Goal: Information Seeking & Learning: Check status

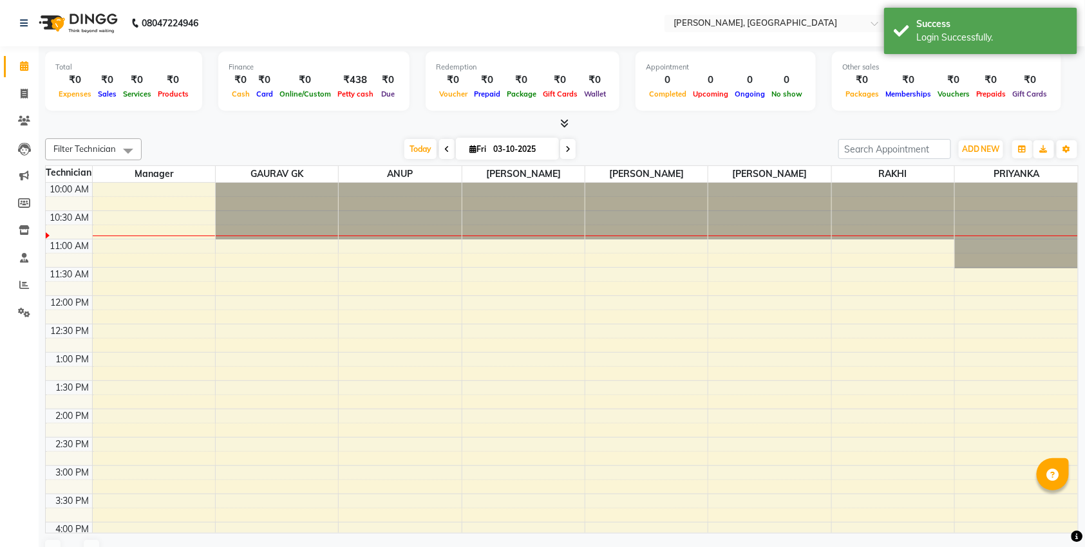
select select "en"
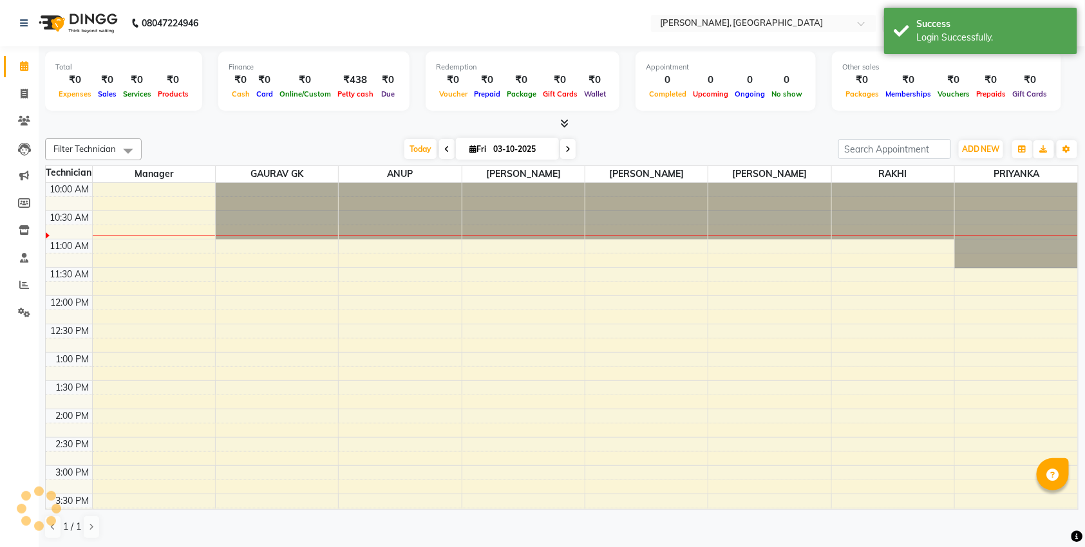
click at [563, 124] on icon at bounding box center [564, 123] width 8 height 10
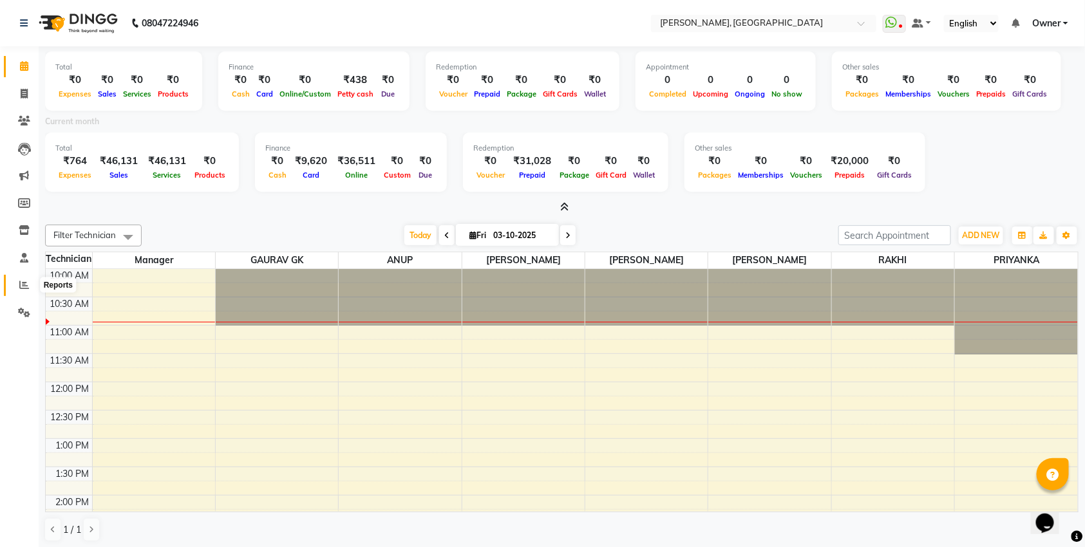
click at [22, 286] on icon at bounding box center [24, 285] width 10 height 10
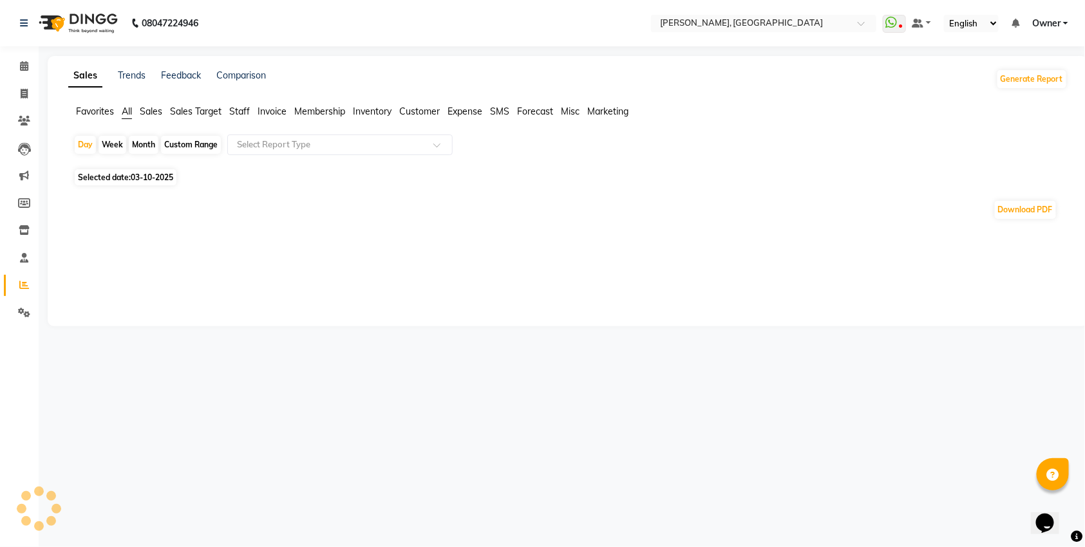
click at [154, 112] on span "Sales" at bounding box center [151, 112] width 23 height 12
click at [255, 141] on input "text" at bounding box center [326, 144] width 185 height 13
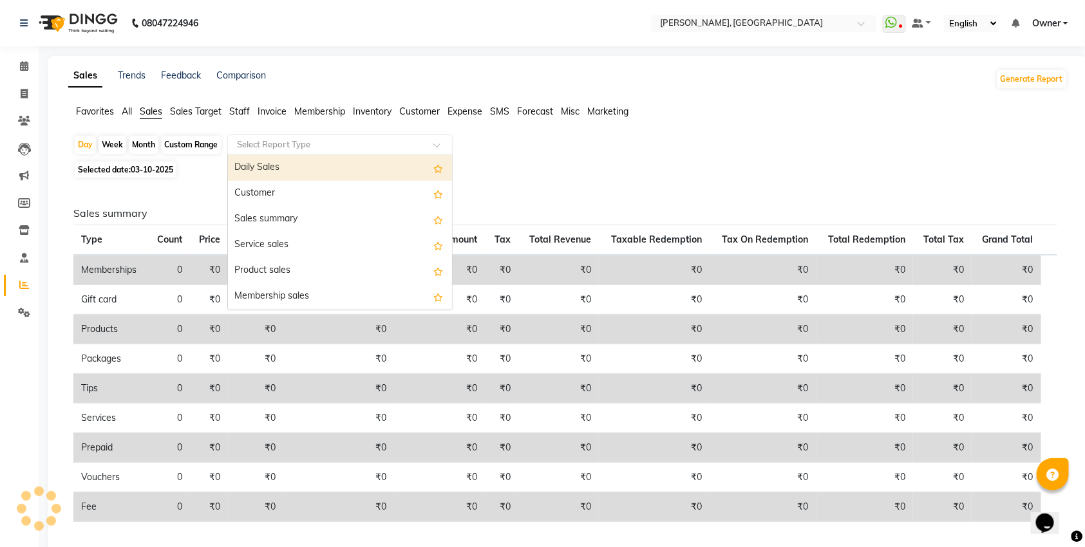
click at [130, 109] on span "All" at bounding box center [127, 112] width 10 height 12
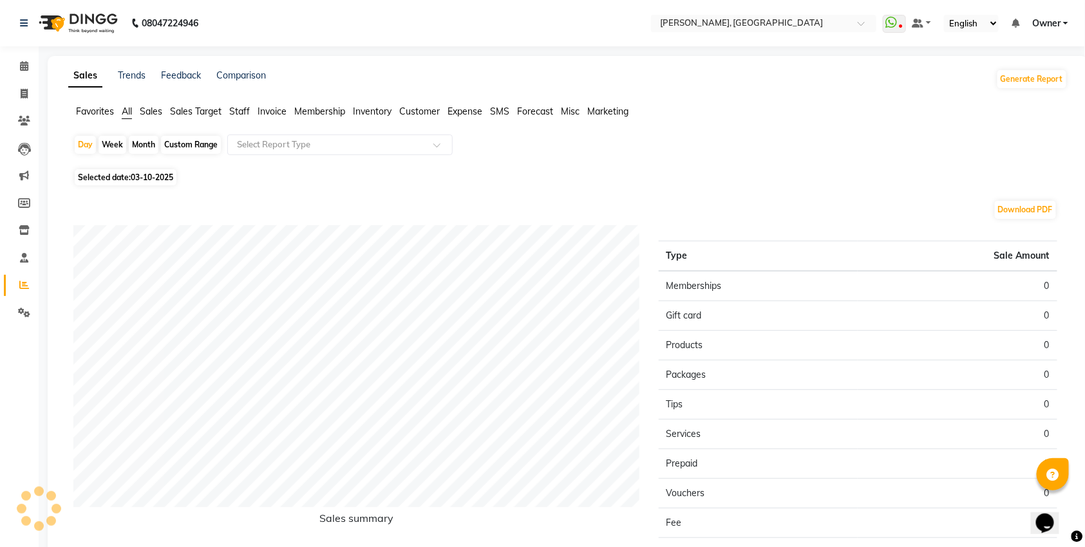
click at [154, 176] on span "03-10-2025" at bounding box center [152, 177] width 42 height 10
select select "10"
select select "2025"
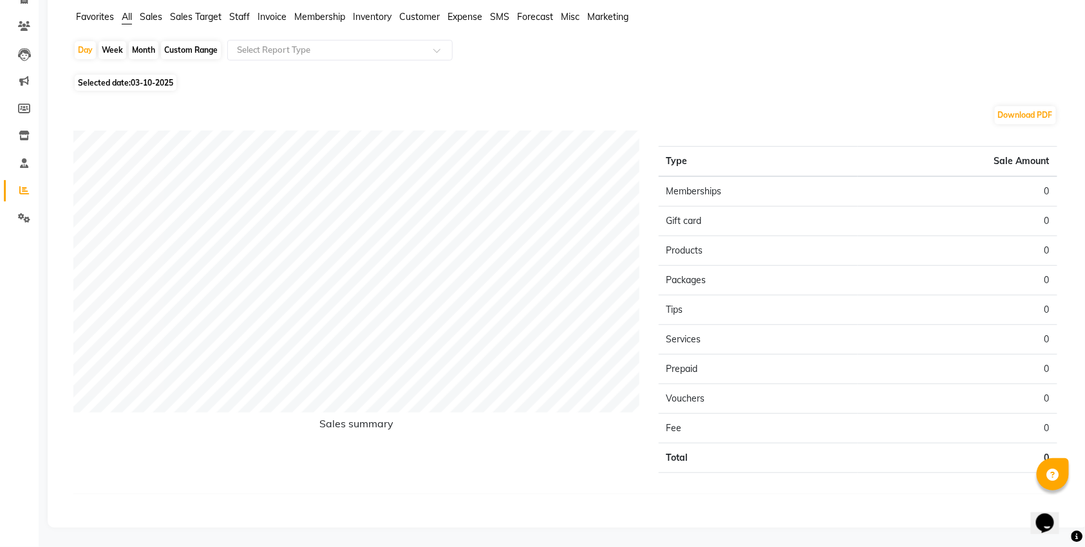
click at [122, 77] on span "Selected date: 03-10-2025" at bounding box center [126, 83] width 102 height 16
select select "10"
select select "2025"
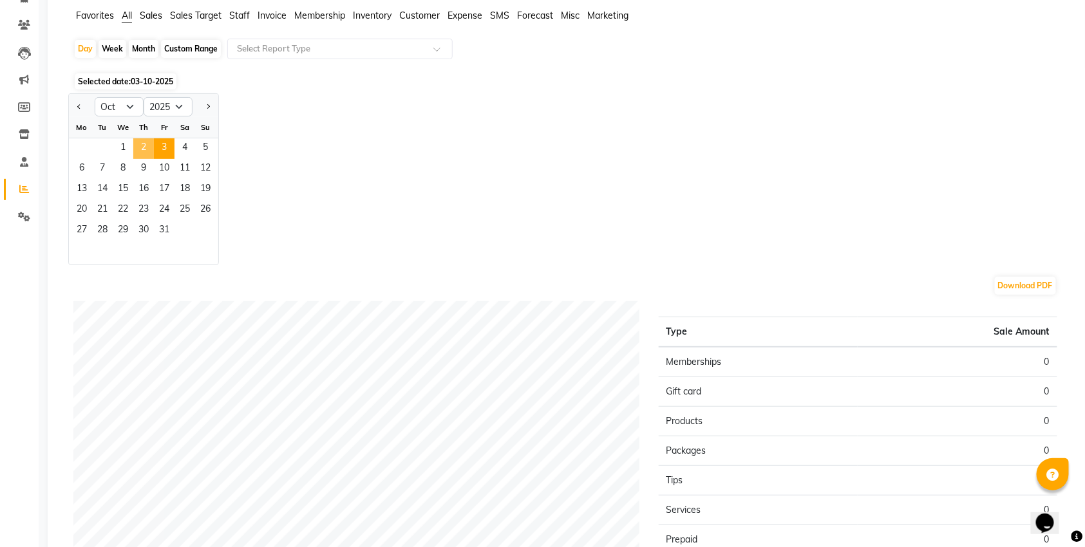
click at [144, 147] on span "2" at bounding box center [143, 148] width 21 height 21
click at [344, 80] on div "Selected date: 02-10-2025" at bounding box center [570, 82] width 994 height 14
click at [124, 79] on span "Selected date: 02-10-2025" at bounding box center [126, 81] width 102 height 16
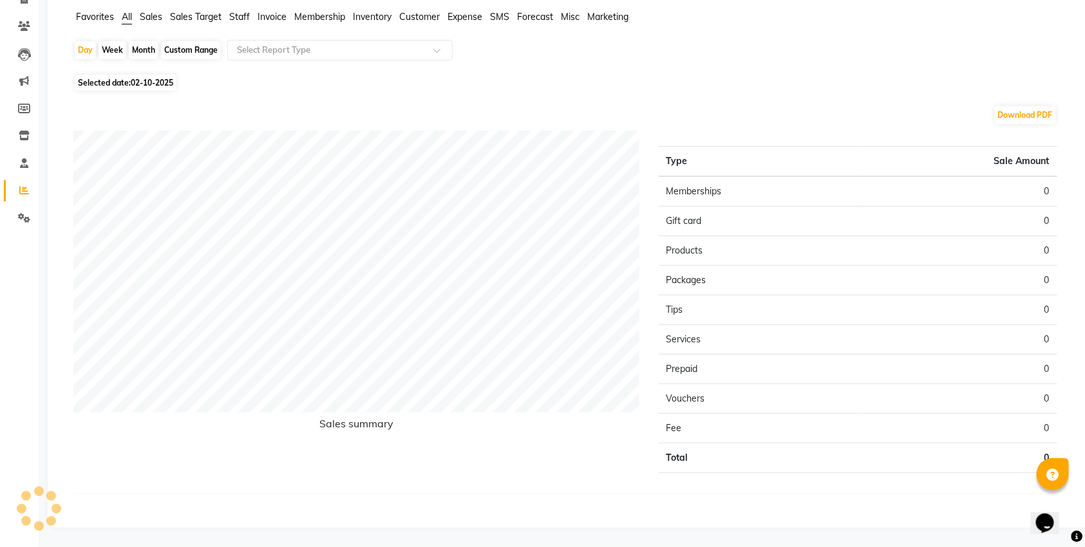
click at [124, 79] on span "Selected date: 02-10-2025" at bounding box center [126, 83] width 102 height 16
select select "10"
select select "2025"
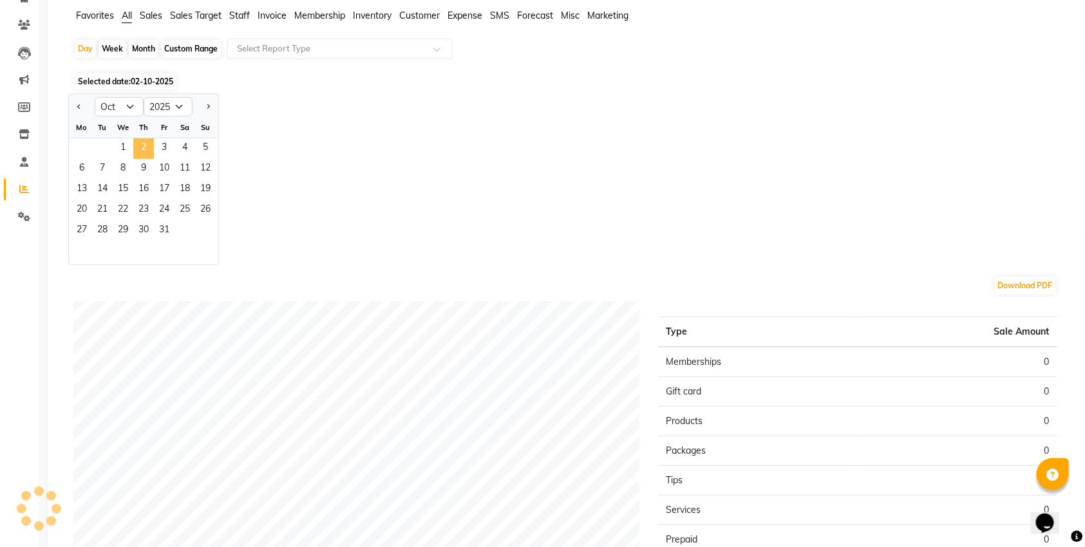
click at [137, 149] on span "2" at bounding box center [143, 148] width 21 height 21
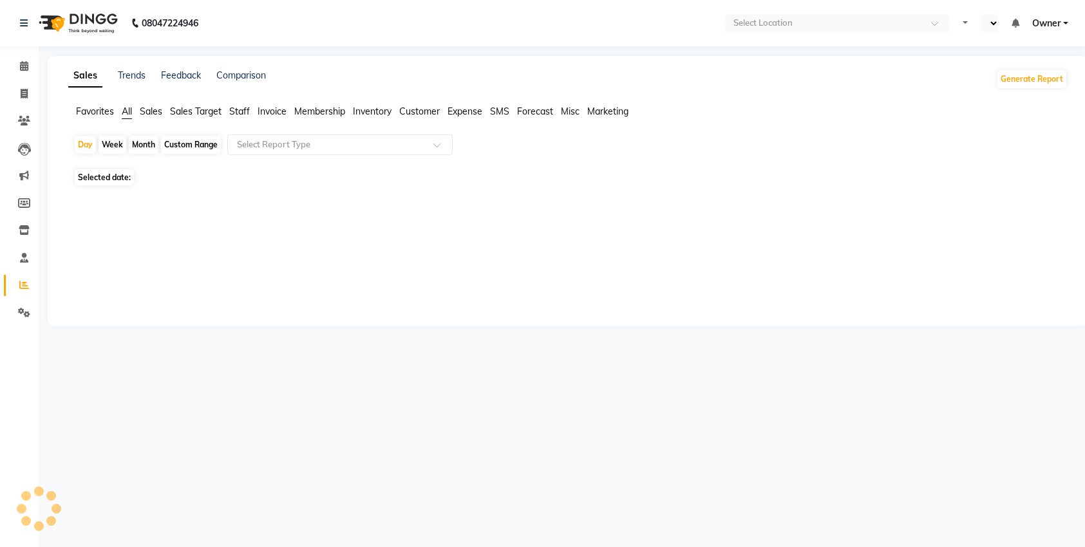
select select "en"
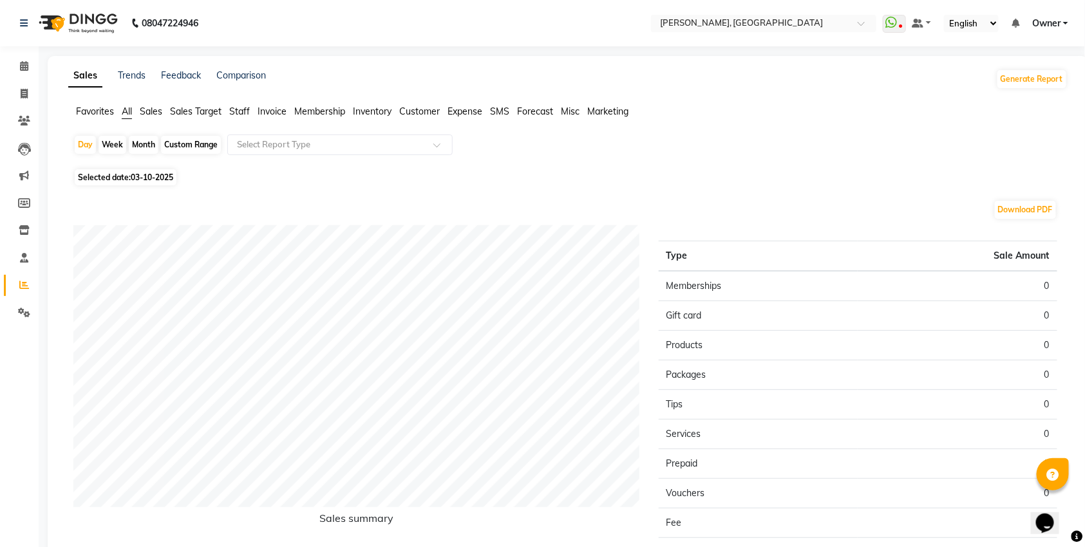
scroll to position [1, 0]
click at [138, 175] on span "03-10-2025" at bounding box center [152, 177] width 42 height 10
select select "10"
select select "2025"
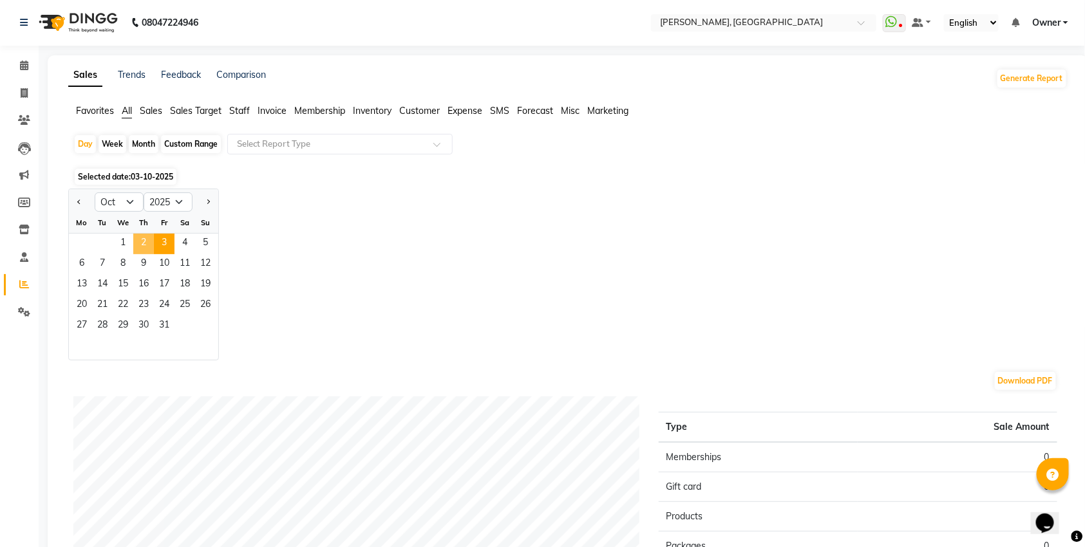
click at [136, 254] on span "2" at bounding box center [143, 244] width 21 height 21
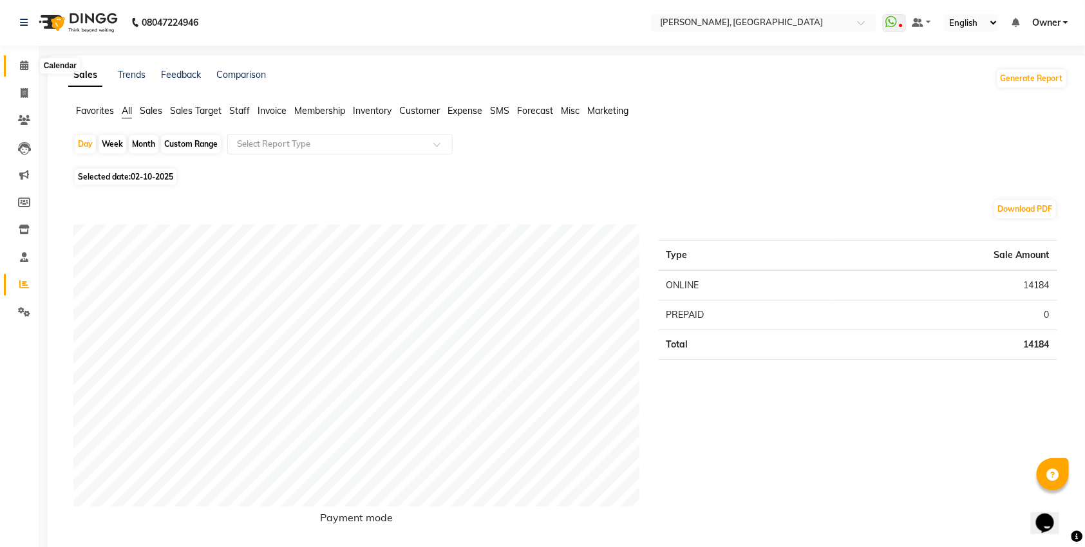
click at [28, 61] on span at bounding box center [24, 66] width 23 height 15
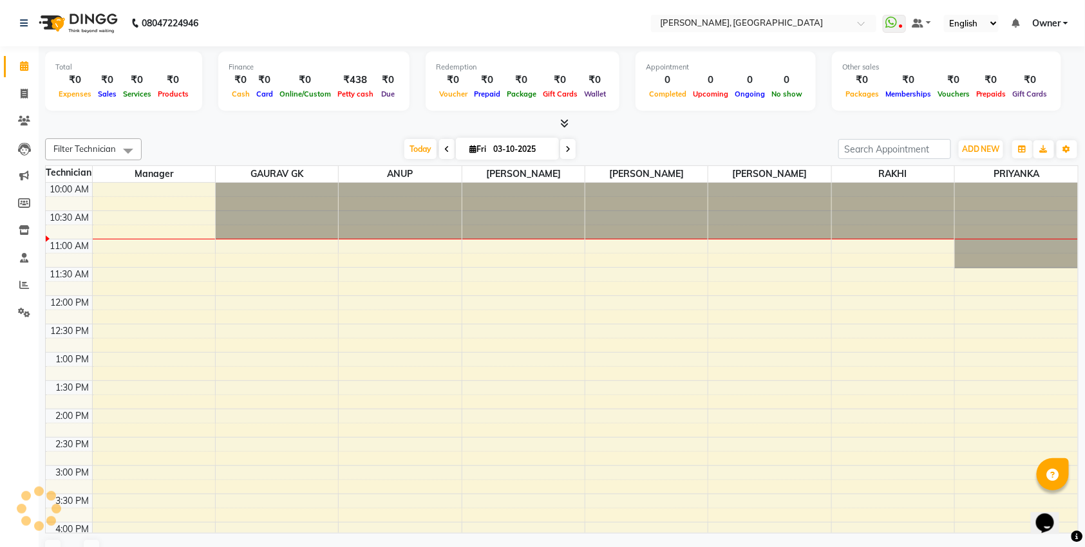
click at [564, 124] on icon at bounding box center [564, 123] width 8 height 10
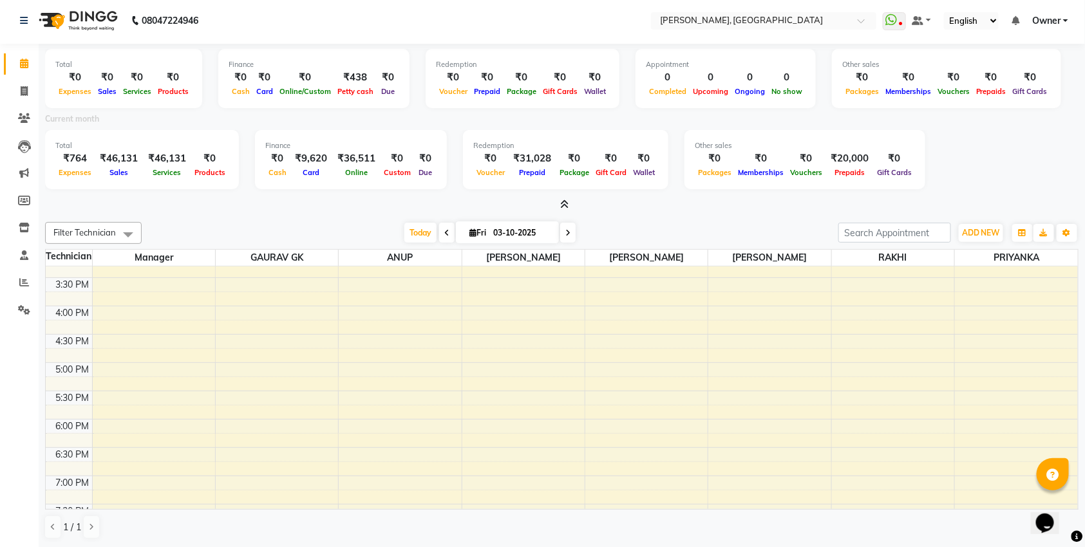
scroll to position [282, 0]
click at [565, 200] on icon at bounding box center [564, 205] width 8 height 10
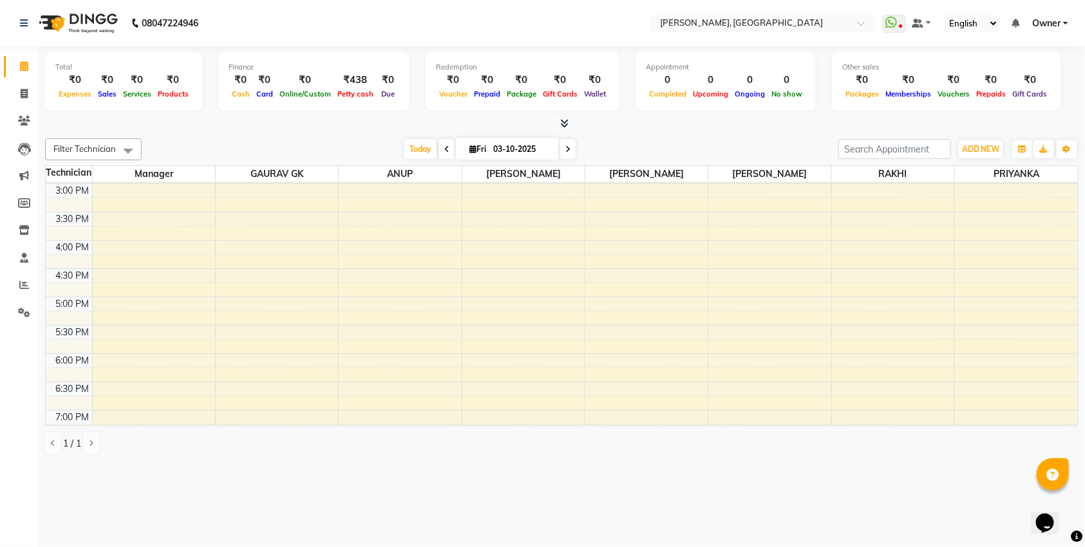
scroll to position [0, 0]
click at [564, 155] on span at bounding box center [567, 149] width 15 height 20
type input "04-10-2025"
